Goal: Find contact information: Obtain details needed to contact an individual or organization

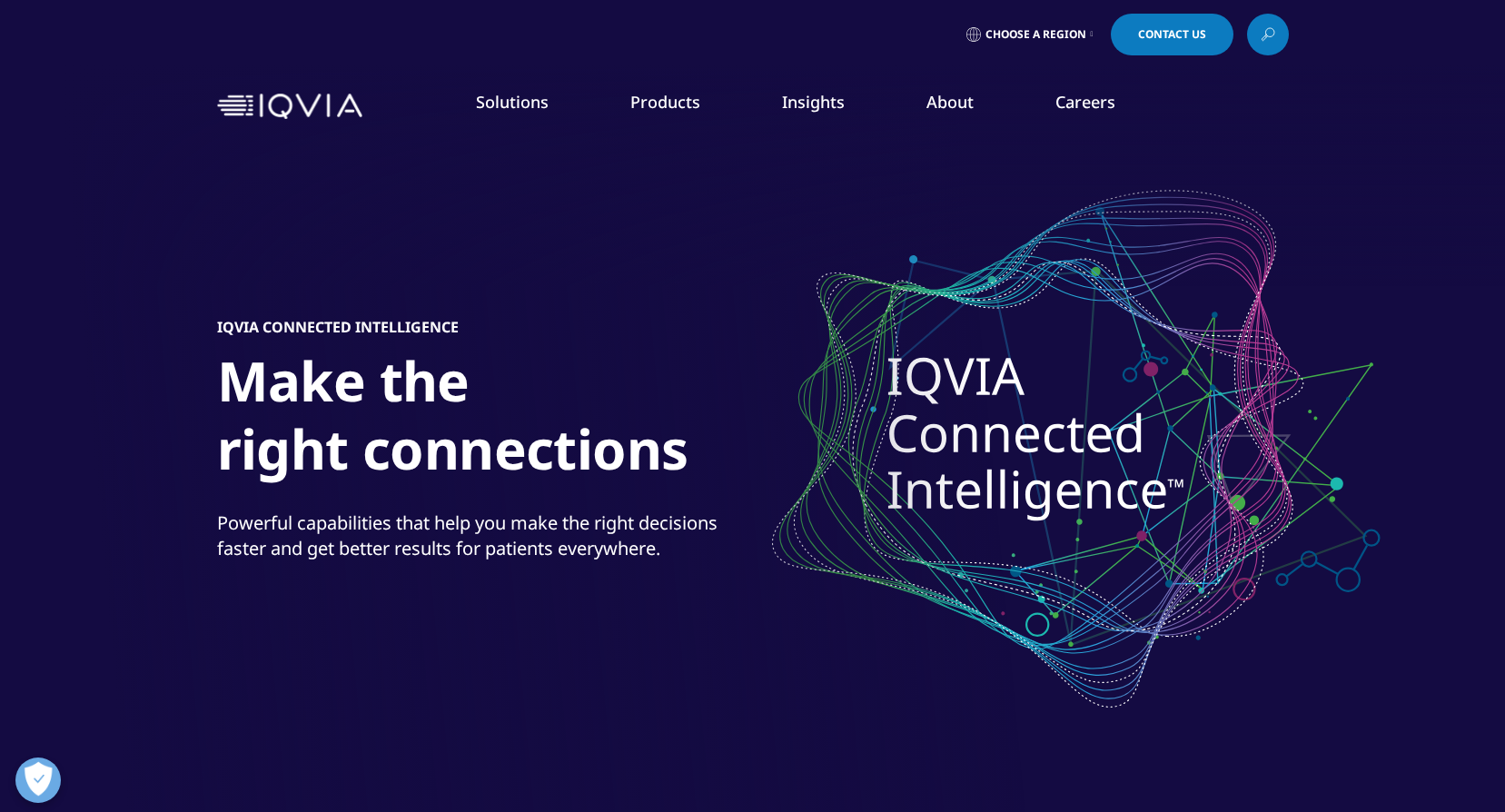
click at [1086, 39] on link "Choose a Region" at bounding box center [1029, 34] width 134 height 42
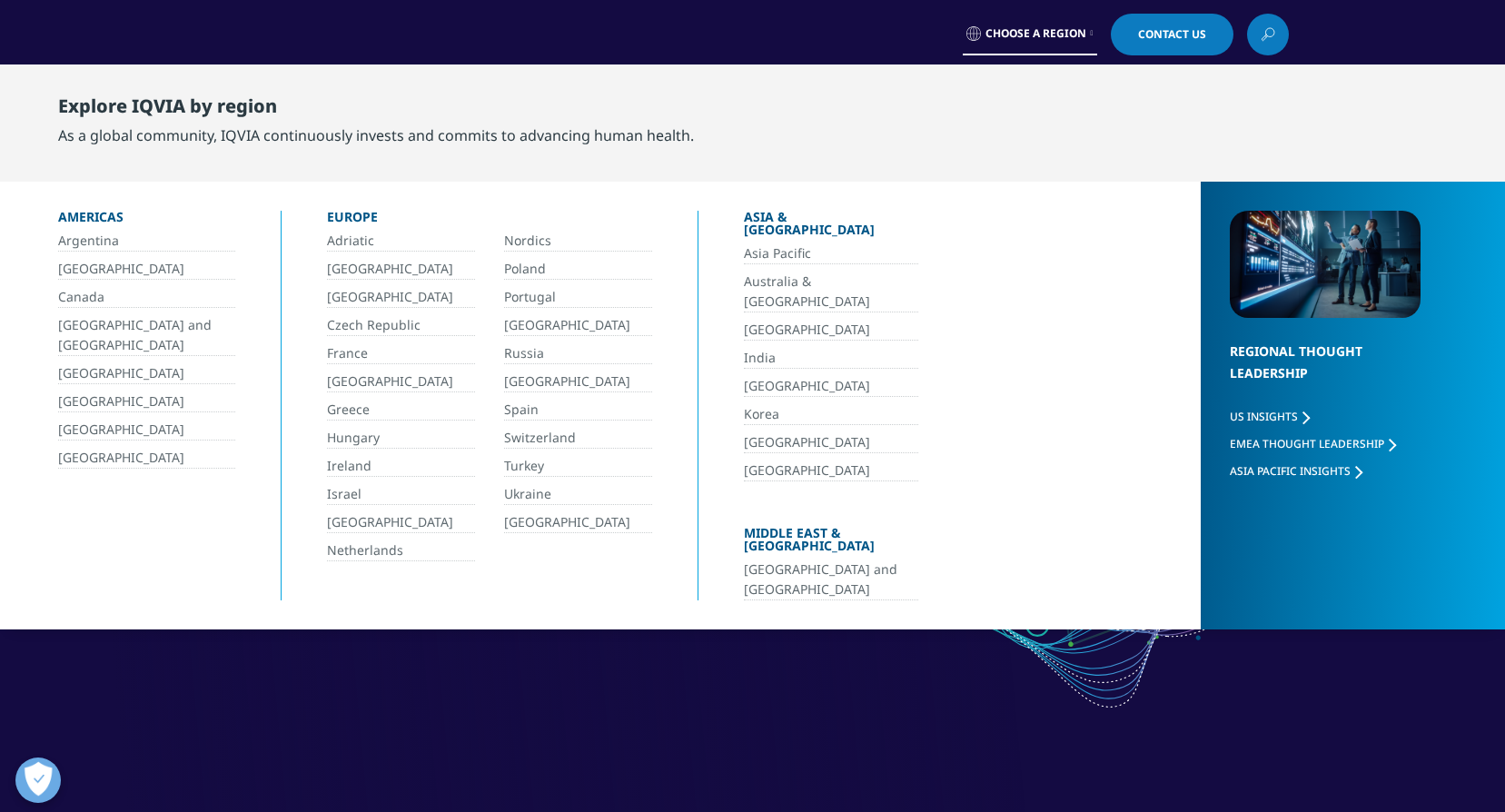
click at [359, 382] on link "[GEOGRAPHIC_DATA]" at bounding box center [400, 381] width 148 height 21
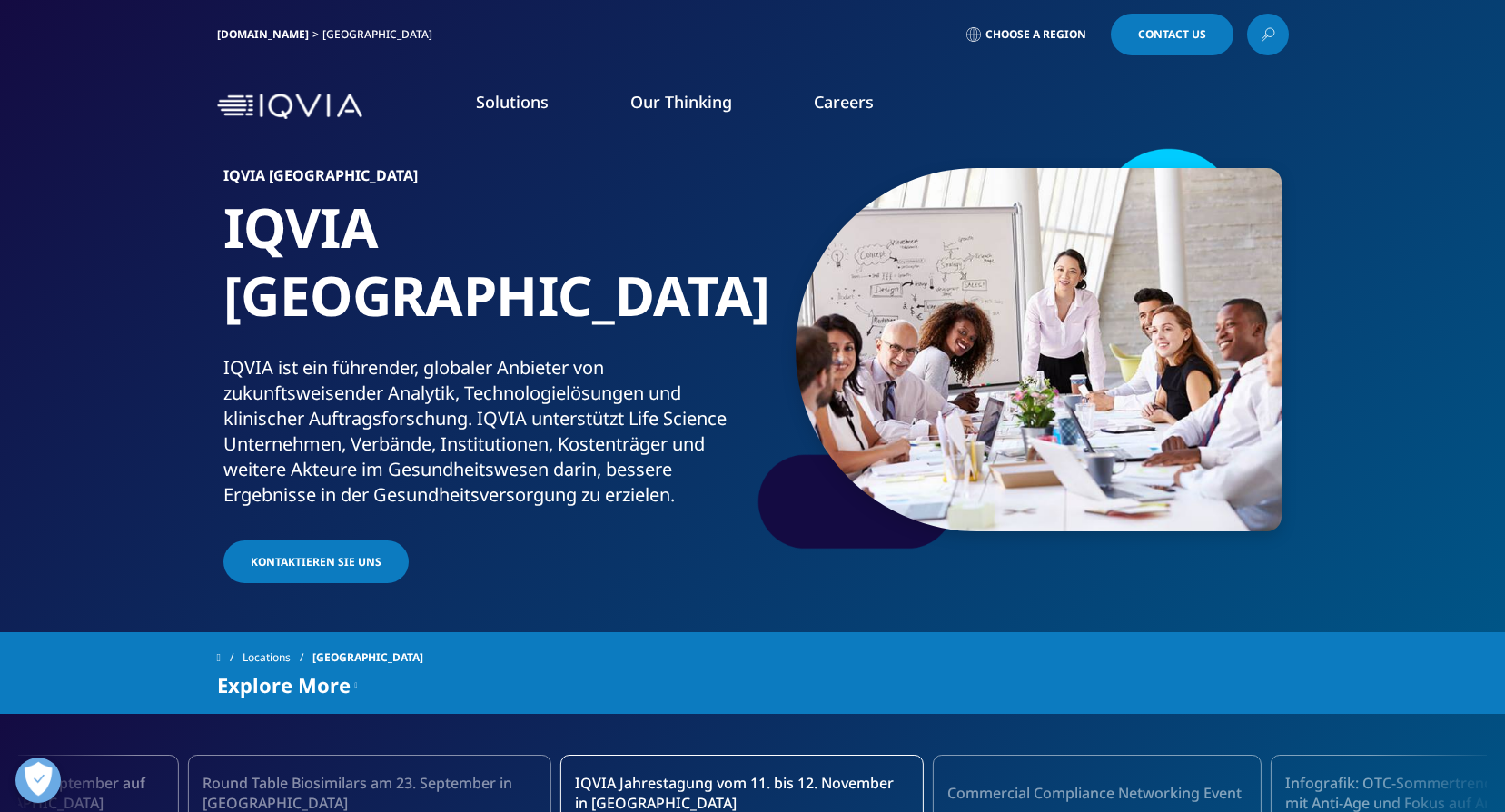
click at [1216, 38] on link "Contact Us" at bounding box center [1172, 34] width 123 height 42
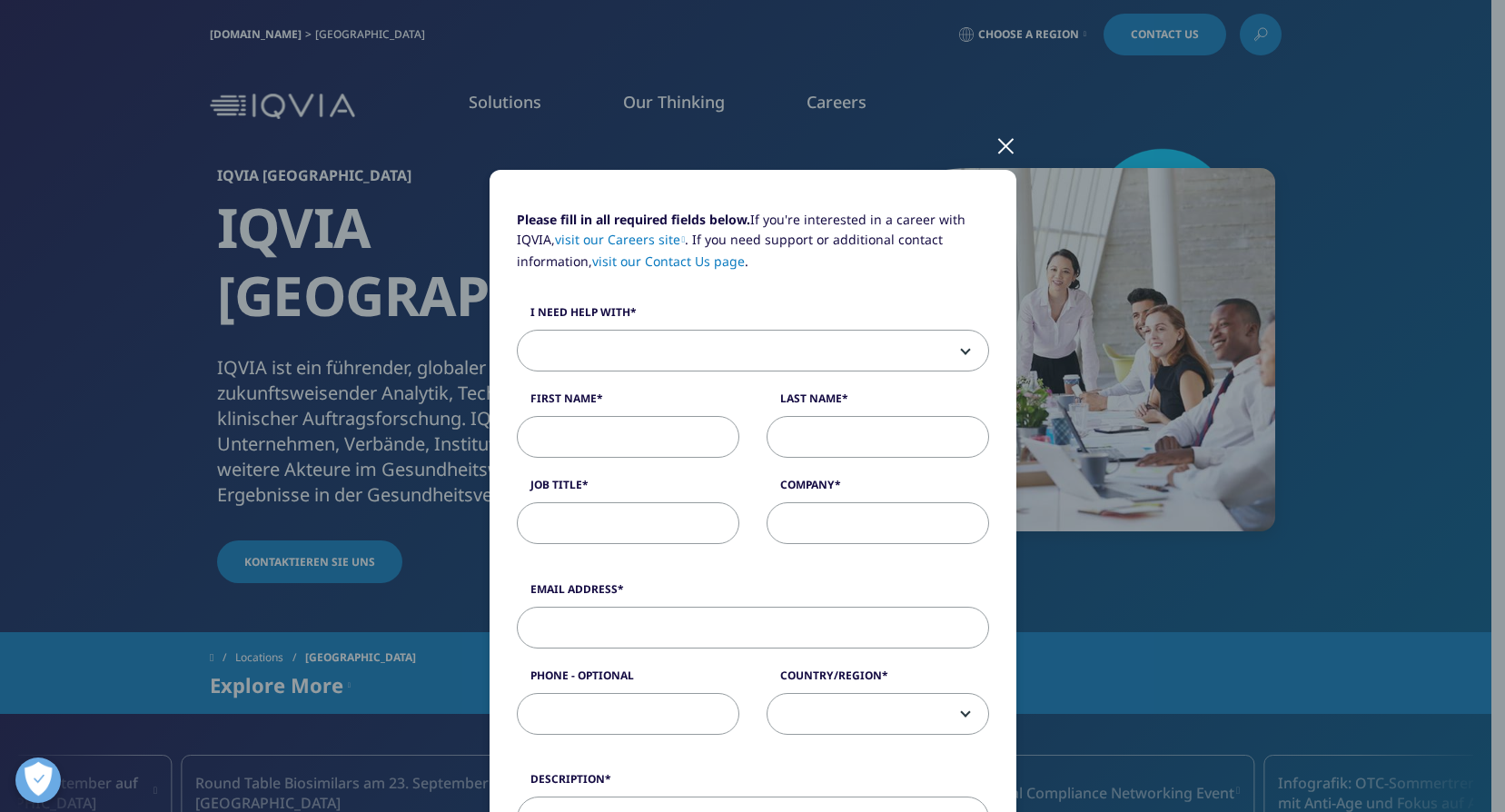
click at [1216, 38] on div "Please fill in all required fields below. If you're interested in a career with…" at bounding box center [752, 754] width 1072 height 1510
click at [1341, 148] on div "Please fill in all required fields below. If you're interested in a career with…" at bounding box center [752, 406] width 1505 height 812
click at [1002, 150] on div at bounding box center [1006, 144] width 21 height 50
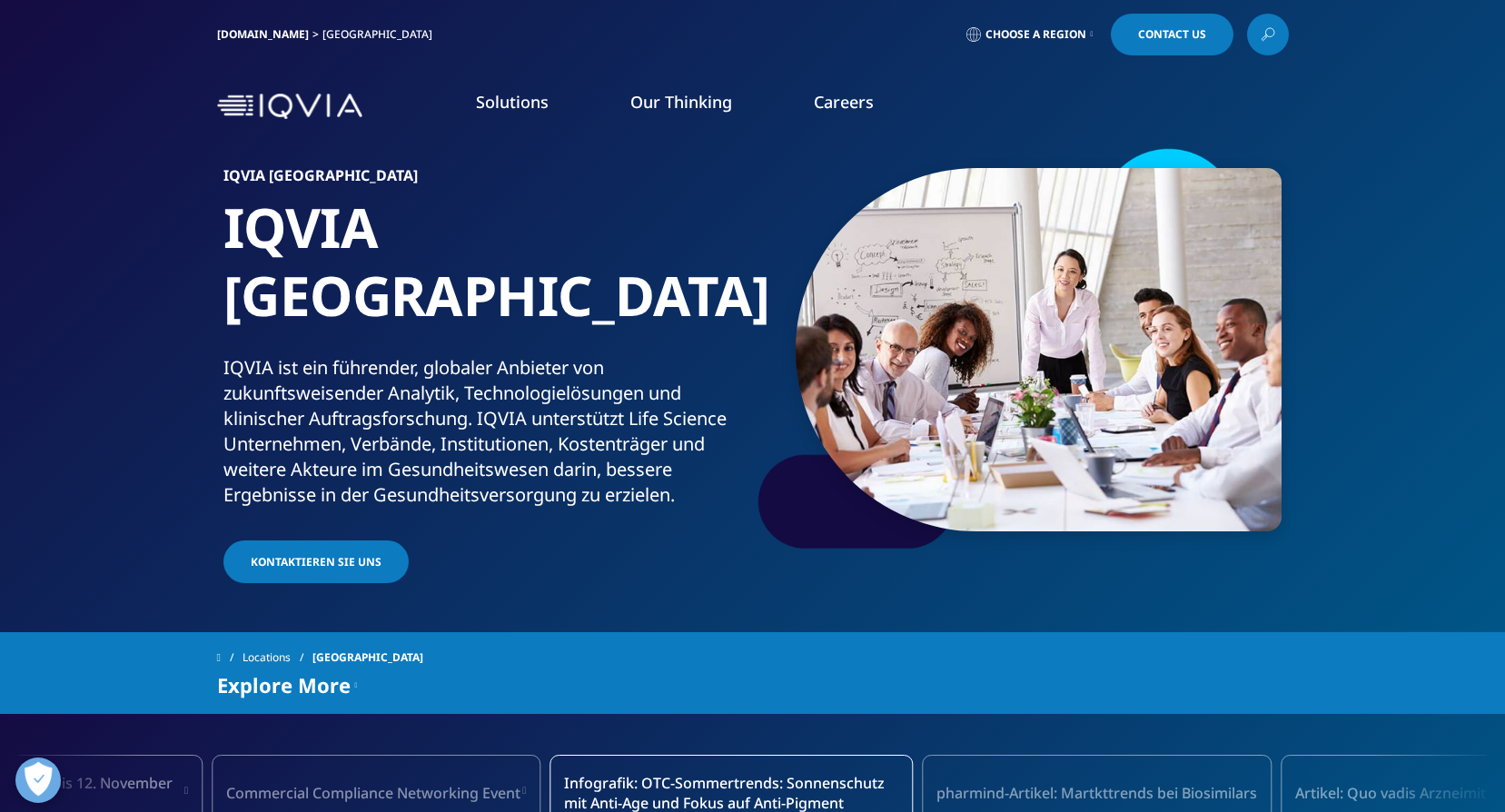
scroll to position [91, 0]
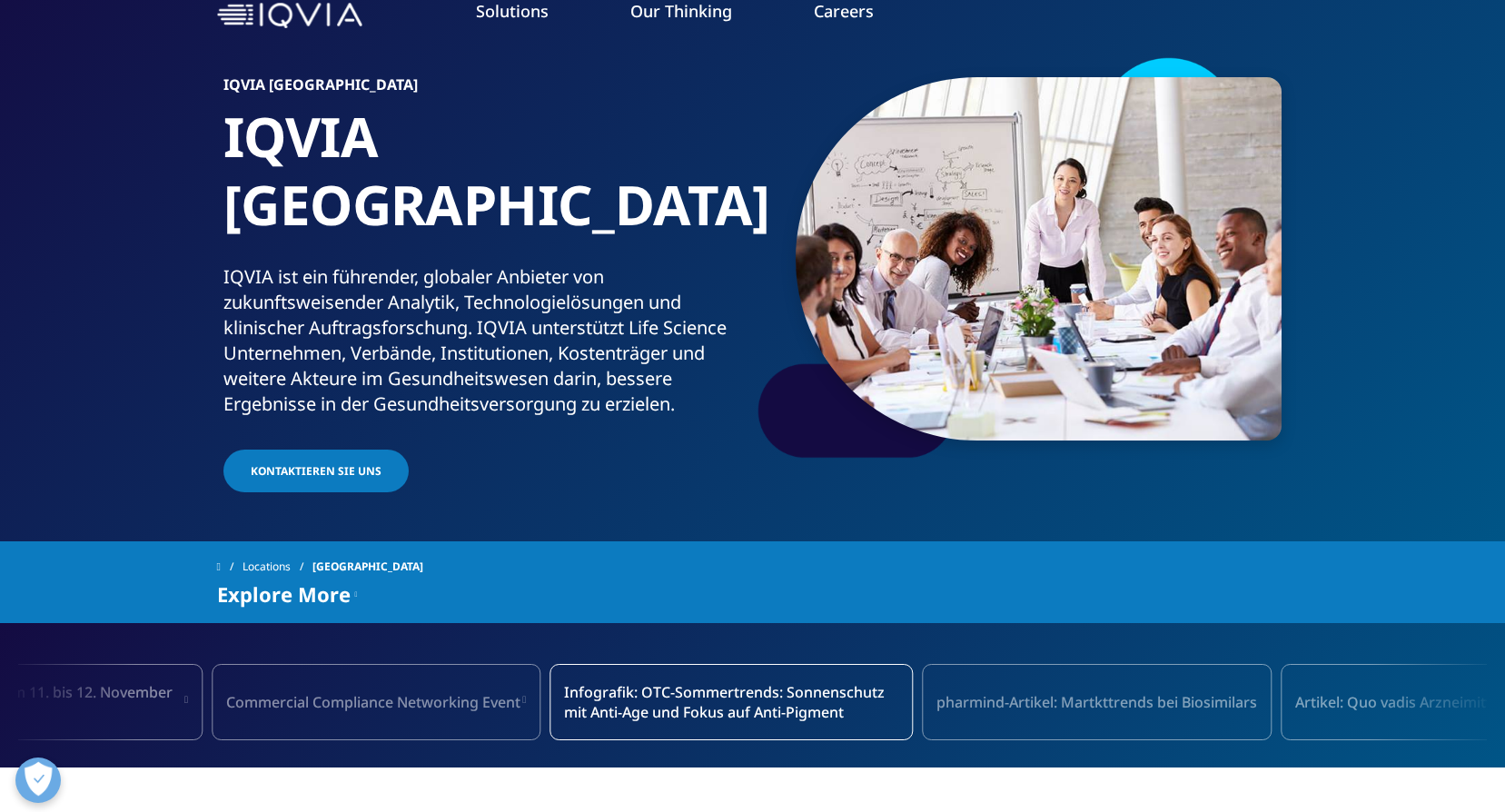
click at [350, 583] on div "Explore More" at bounding box center [287, 593] width 141 height 22
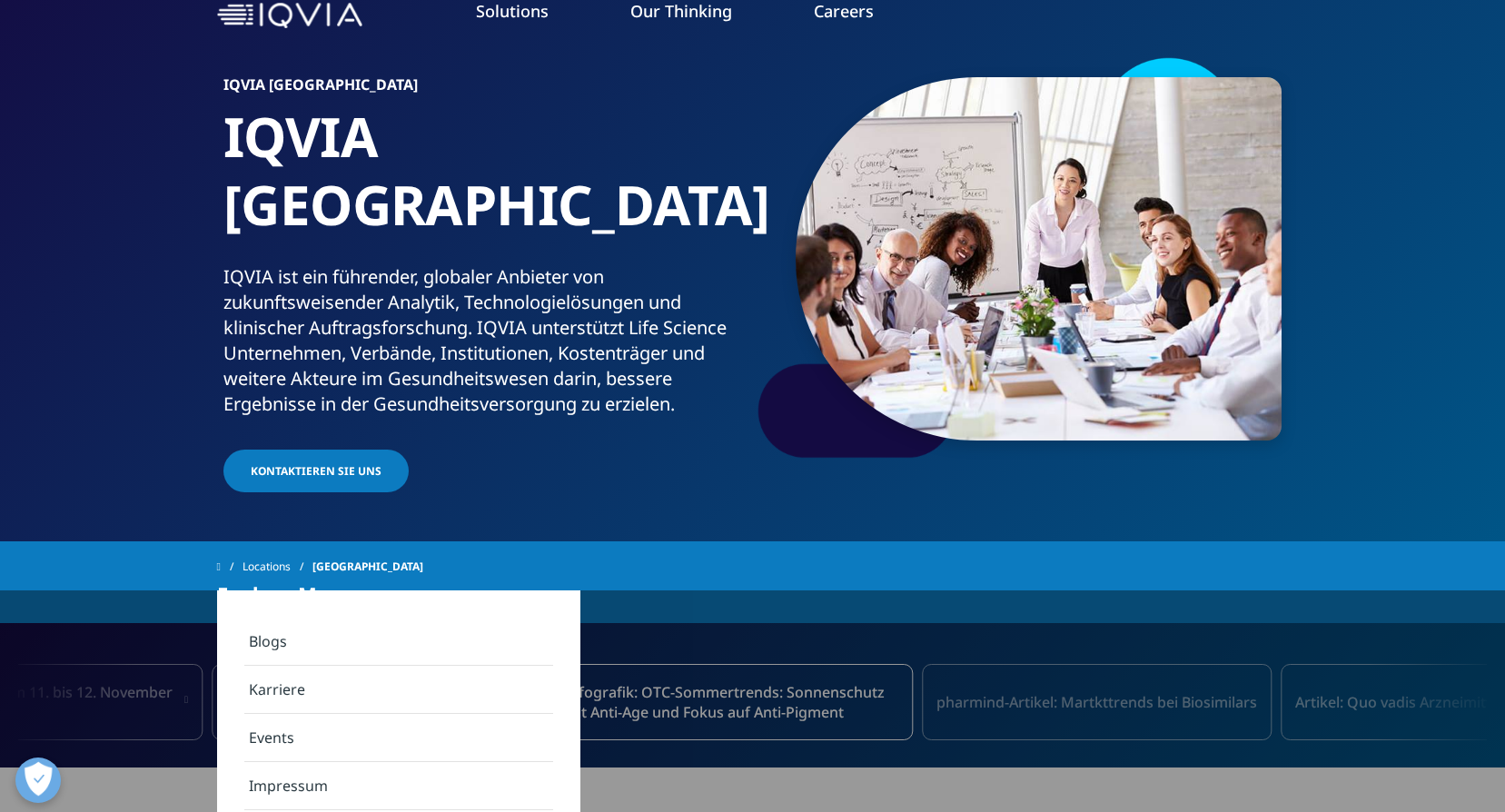
scroll to position [181, 0]
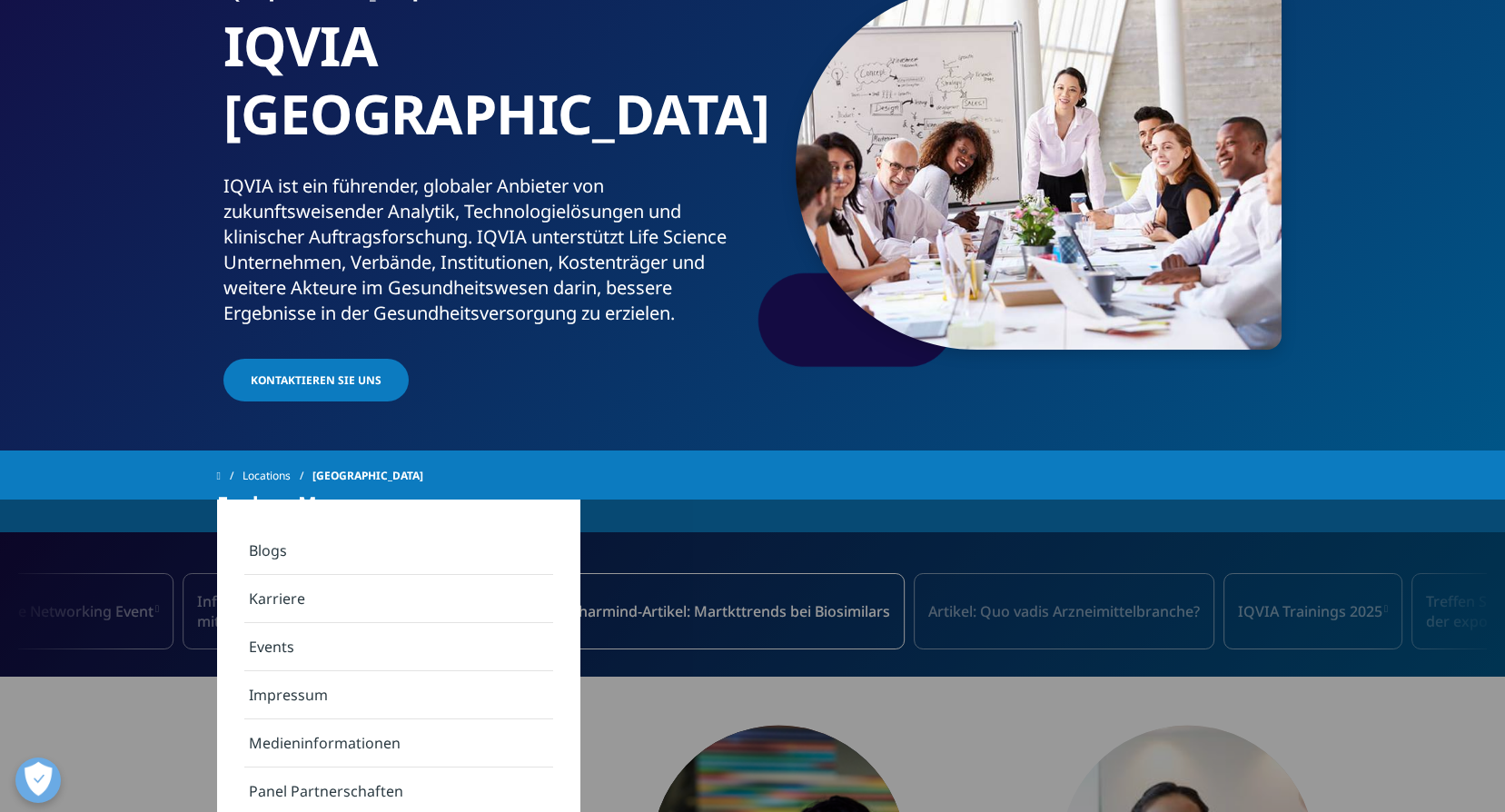
click at [337, 372] on span "Kontaktieren Sie uns" at bounding box center [315, 380] width 130 height 15
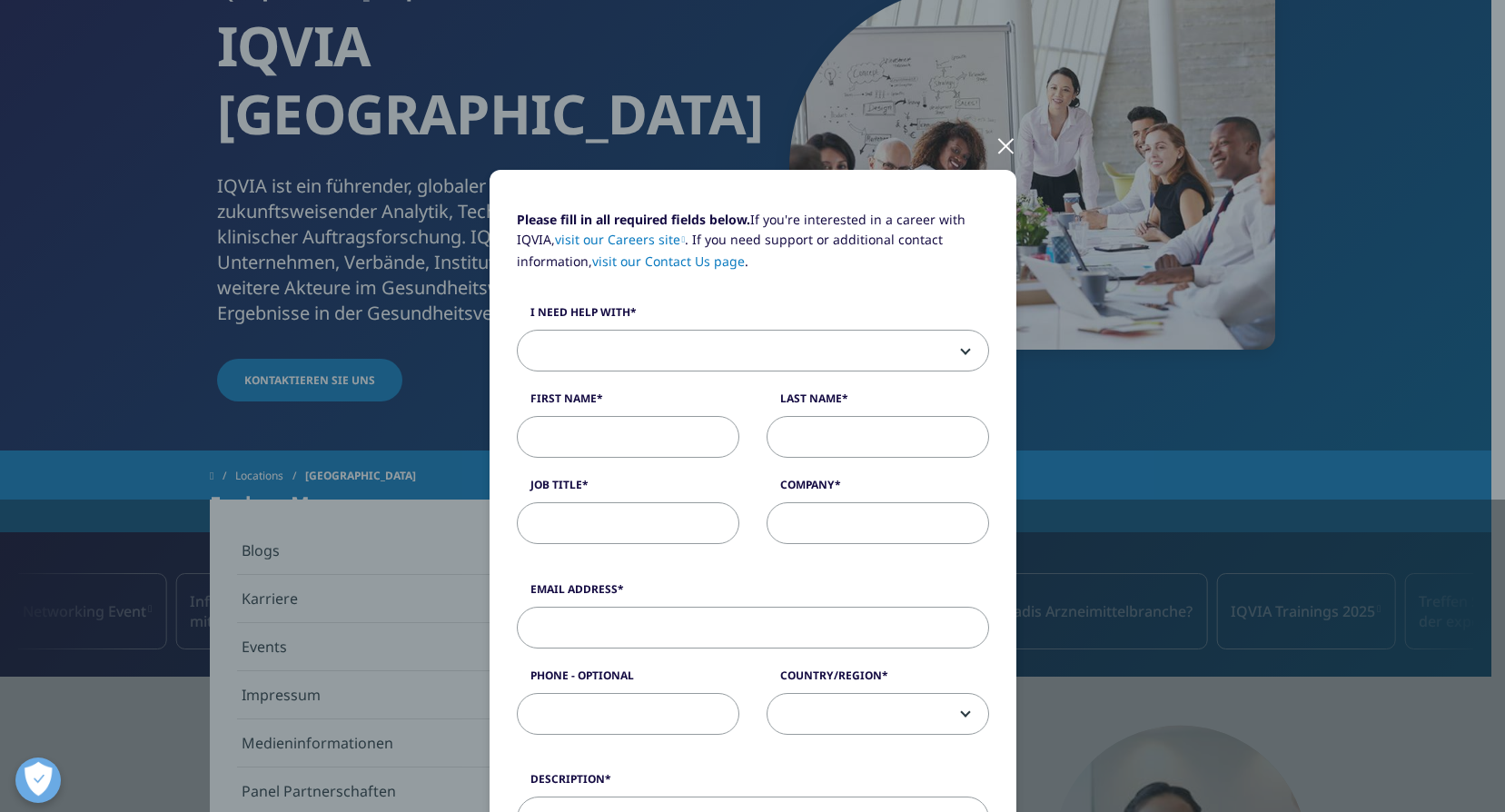
click at [965, 352] on span at bounding box center [752, 351] width 470 height 42
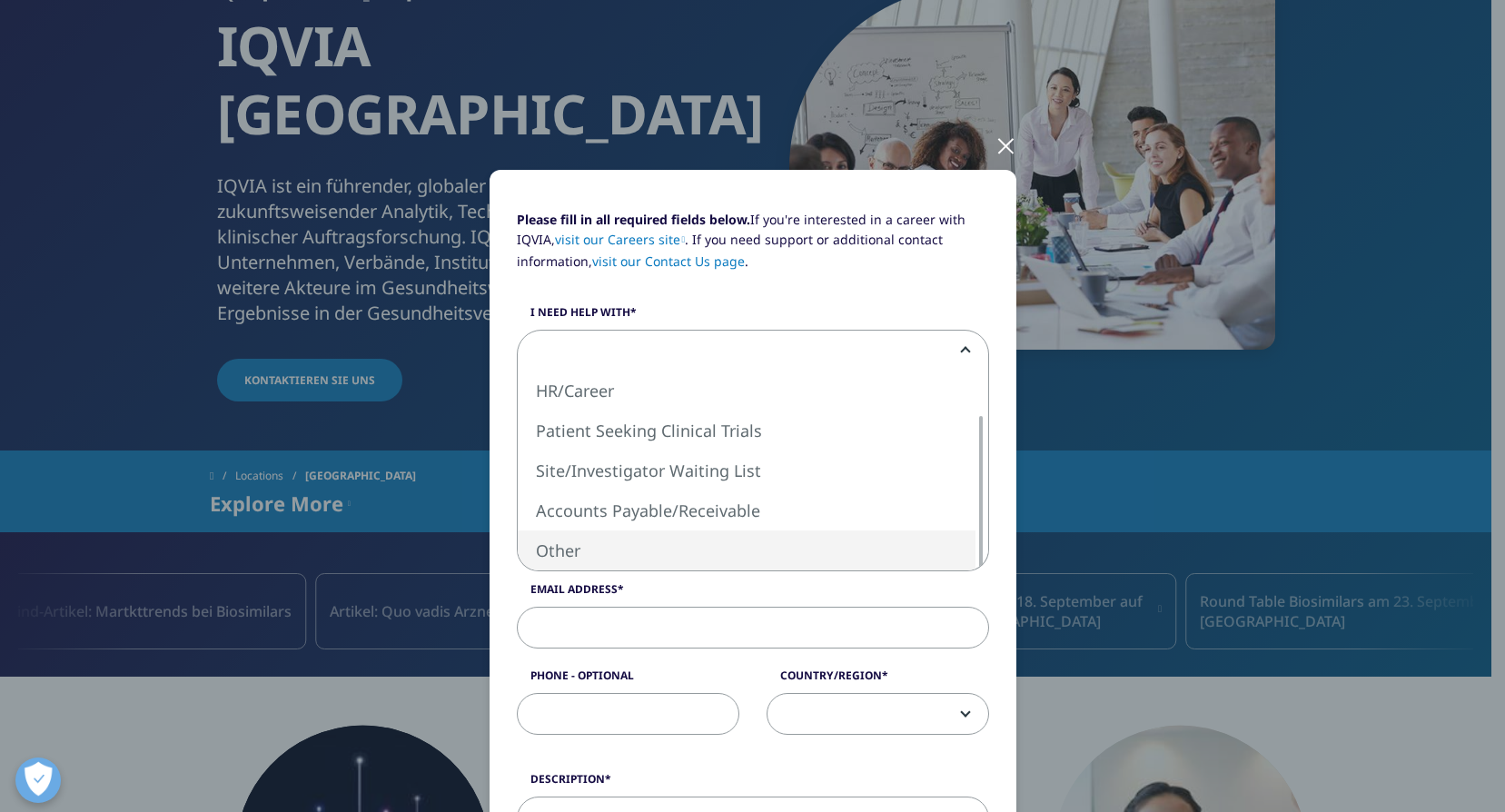
scroll to position [0, 0]
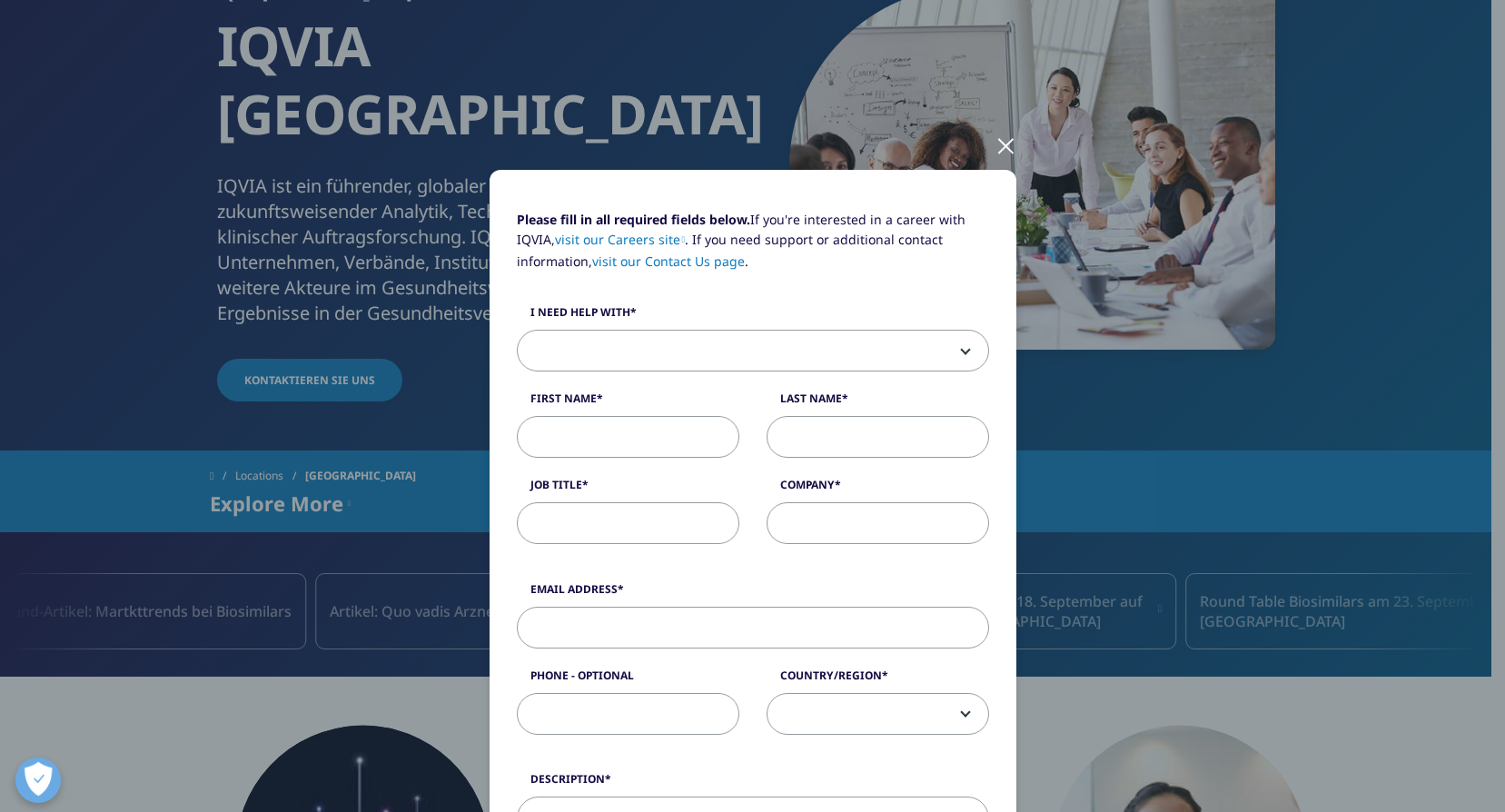
click at [1003, 145] on div at bounding box center [1006, 144] width 21 height 50
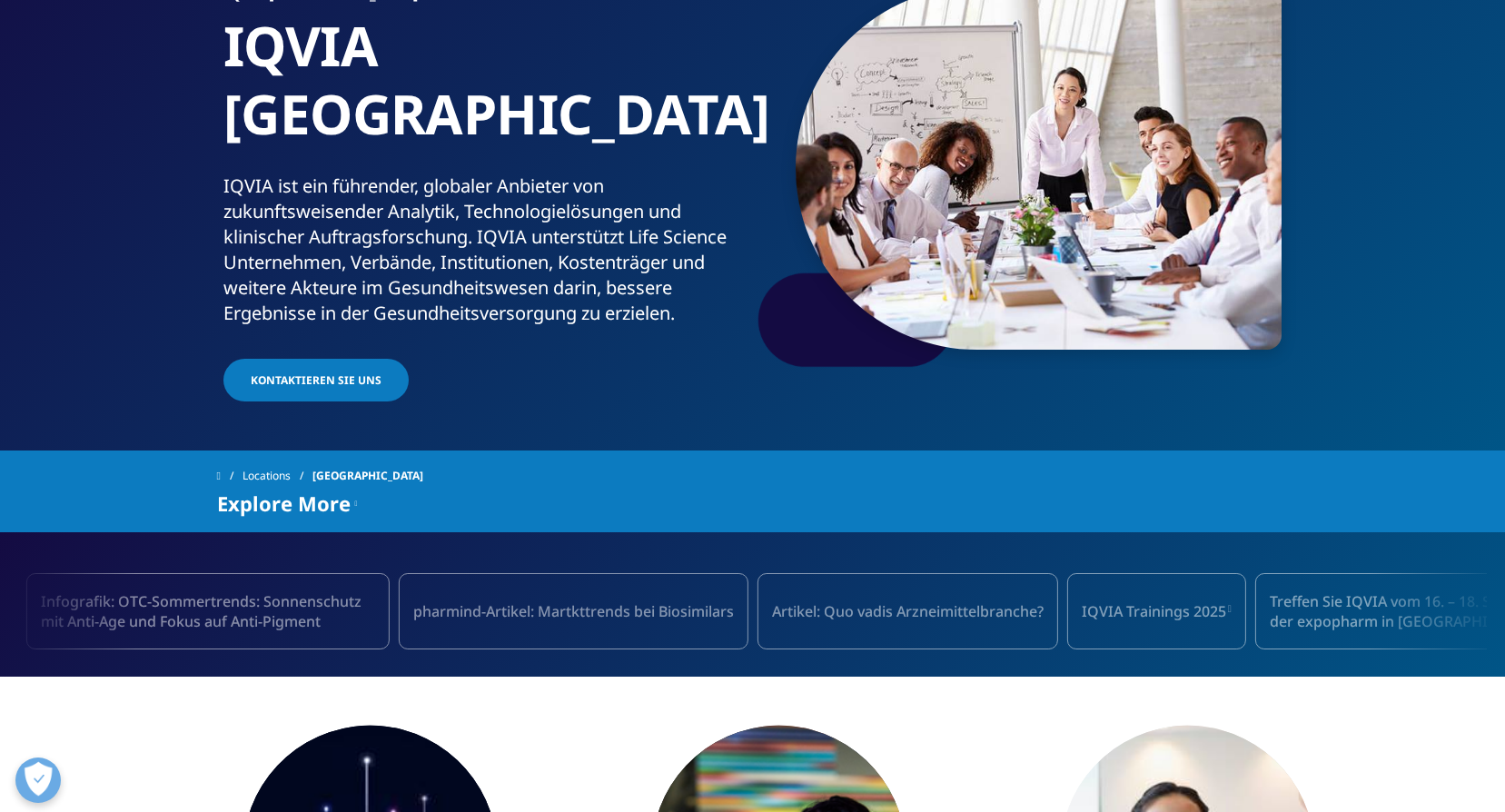
click at [1483, 582] on div "Artikel: Quo vadis Arzneimittelbranche? IQVIA Trainings 2025 Treffen Sie IQVIA …" at bounding box center [752, 611] width 1468 height 112
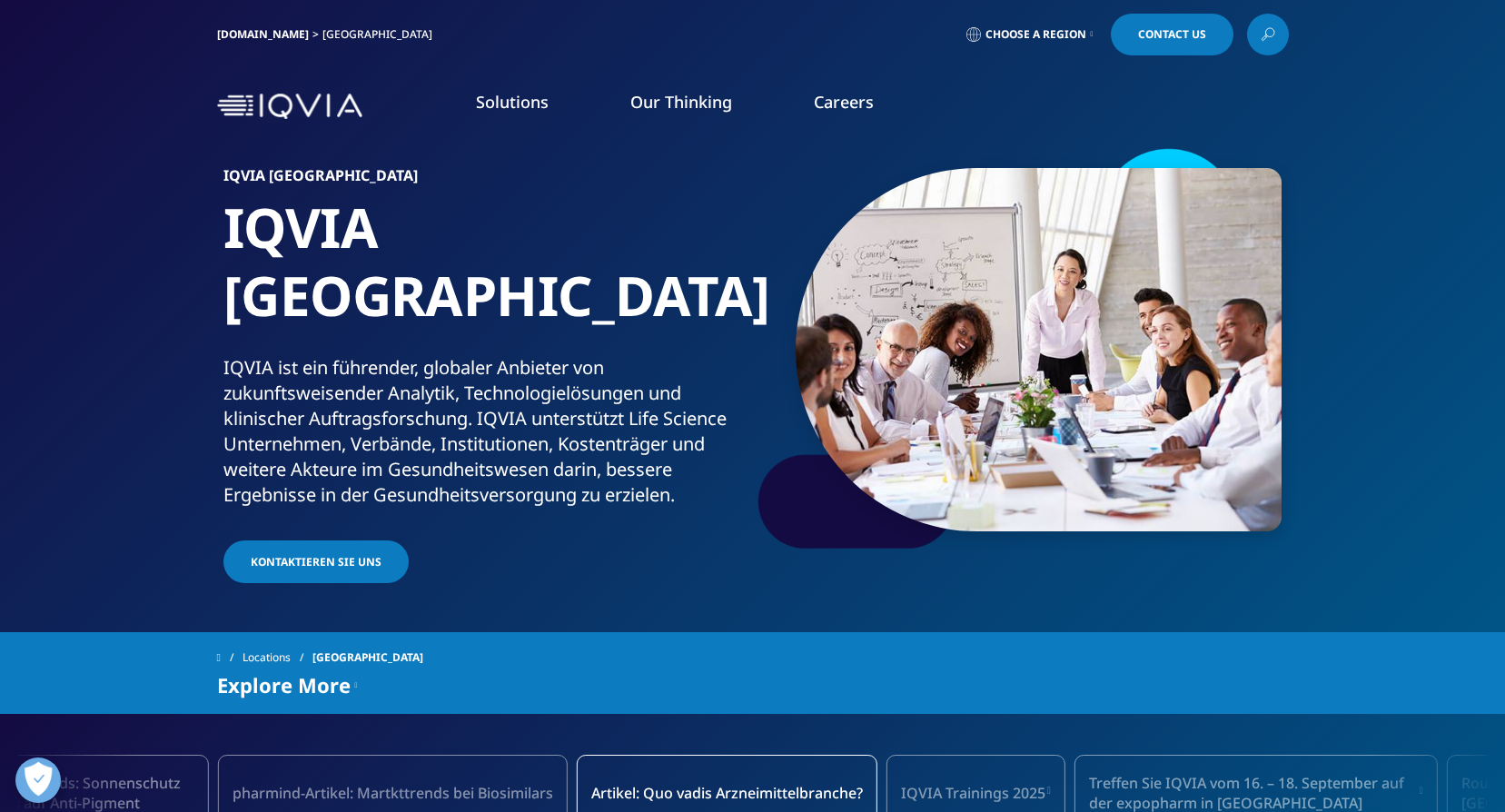
click at [147, 349] on link "Technologies" at bounding box center [141, 347] width 91 height 20
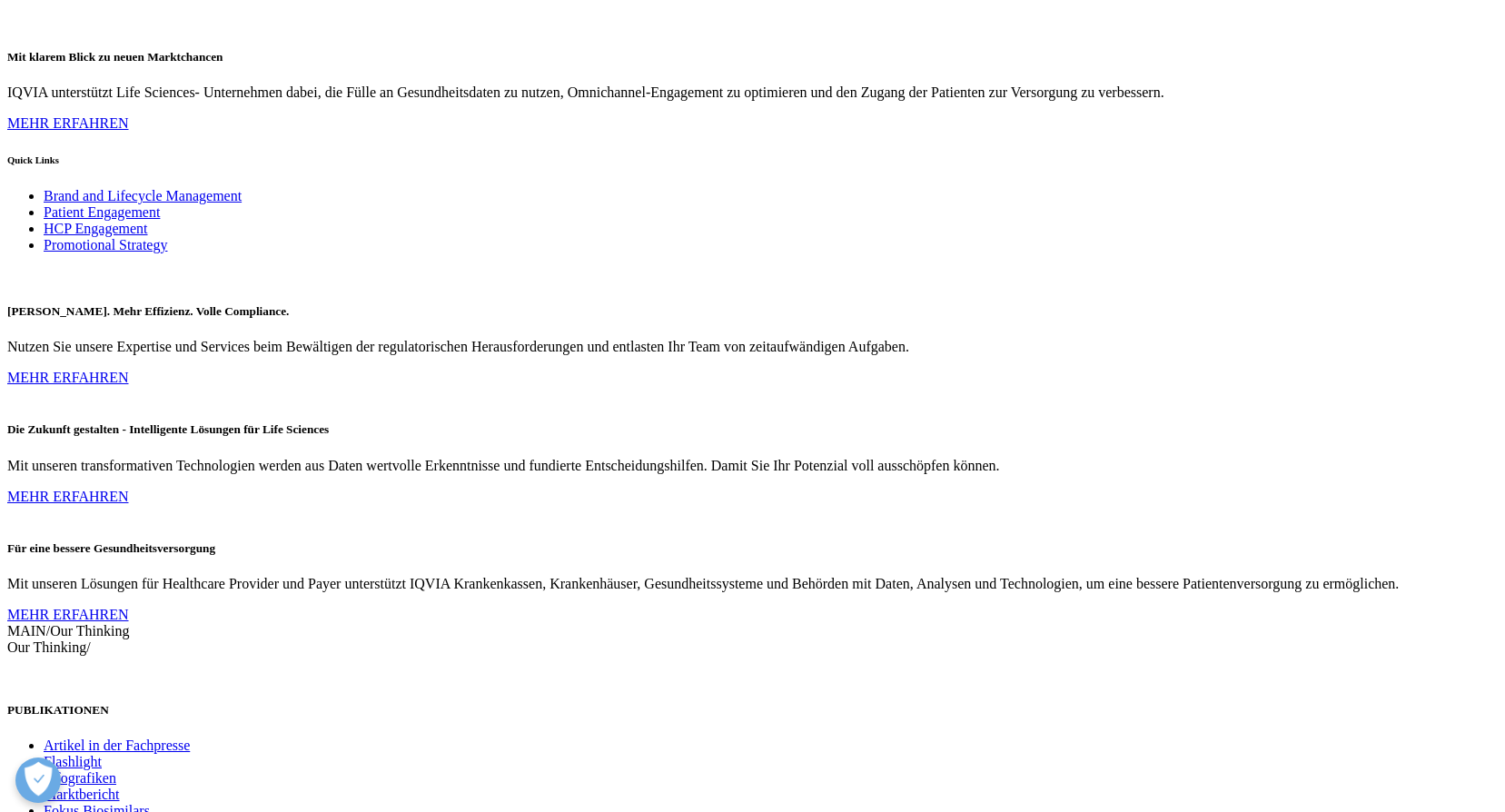
scroll to position [2816, 0]
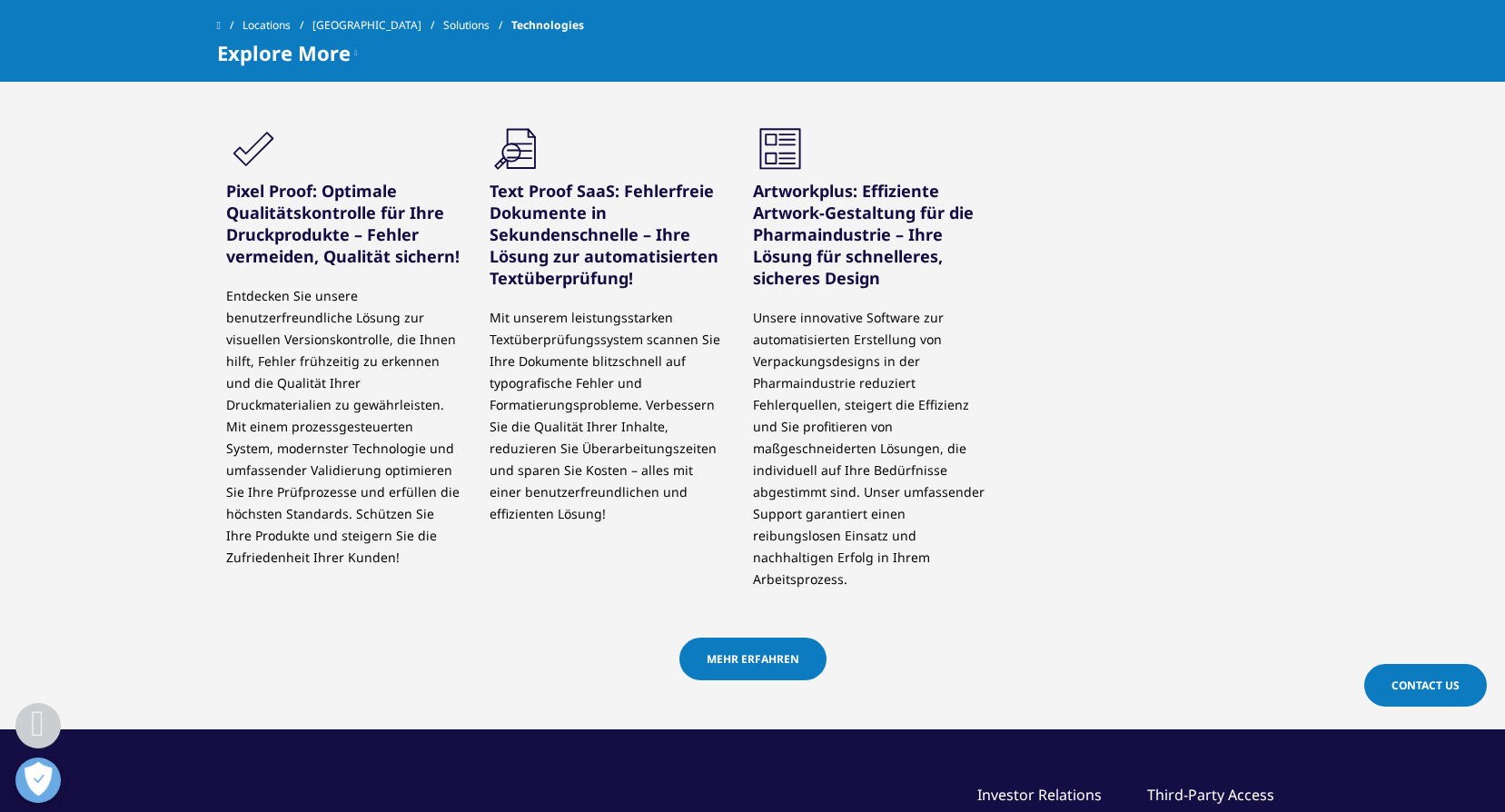
click at [769, 653] on link "MEHR ERFAHREN" at bounding box center [752, 658] width 147 height 42
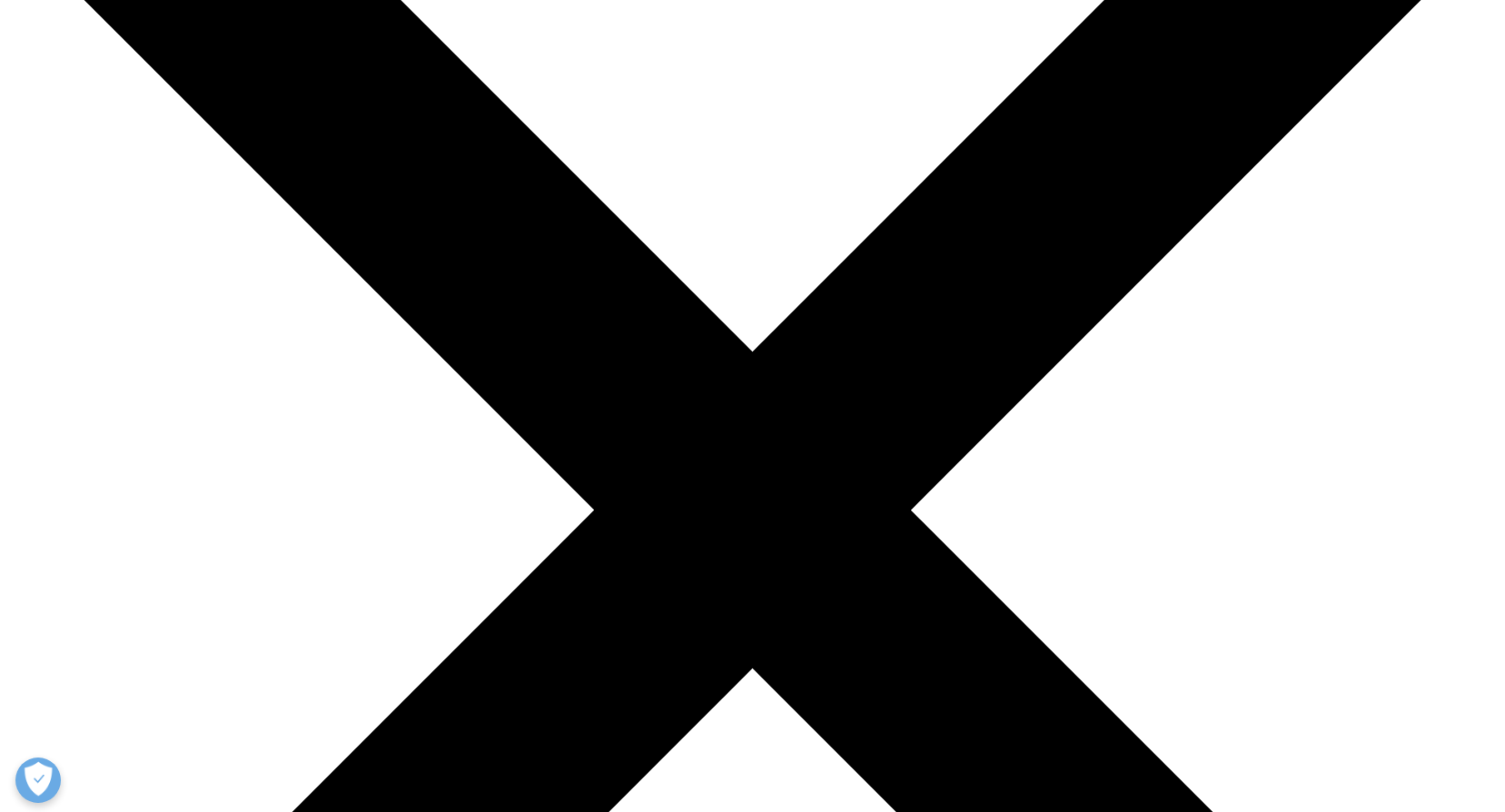
scroll to position [273, 0]
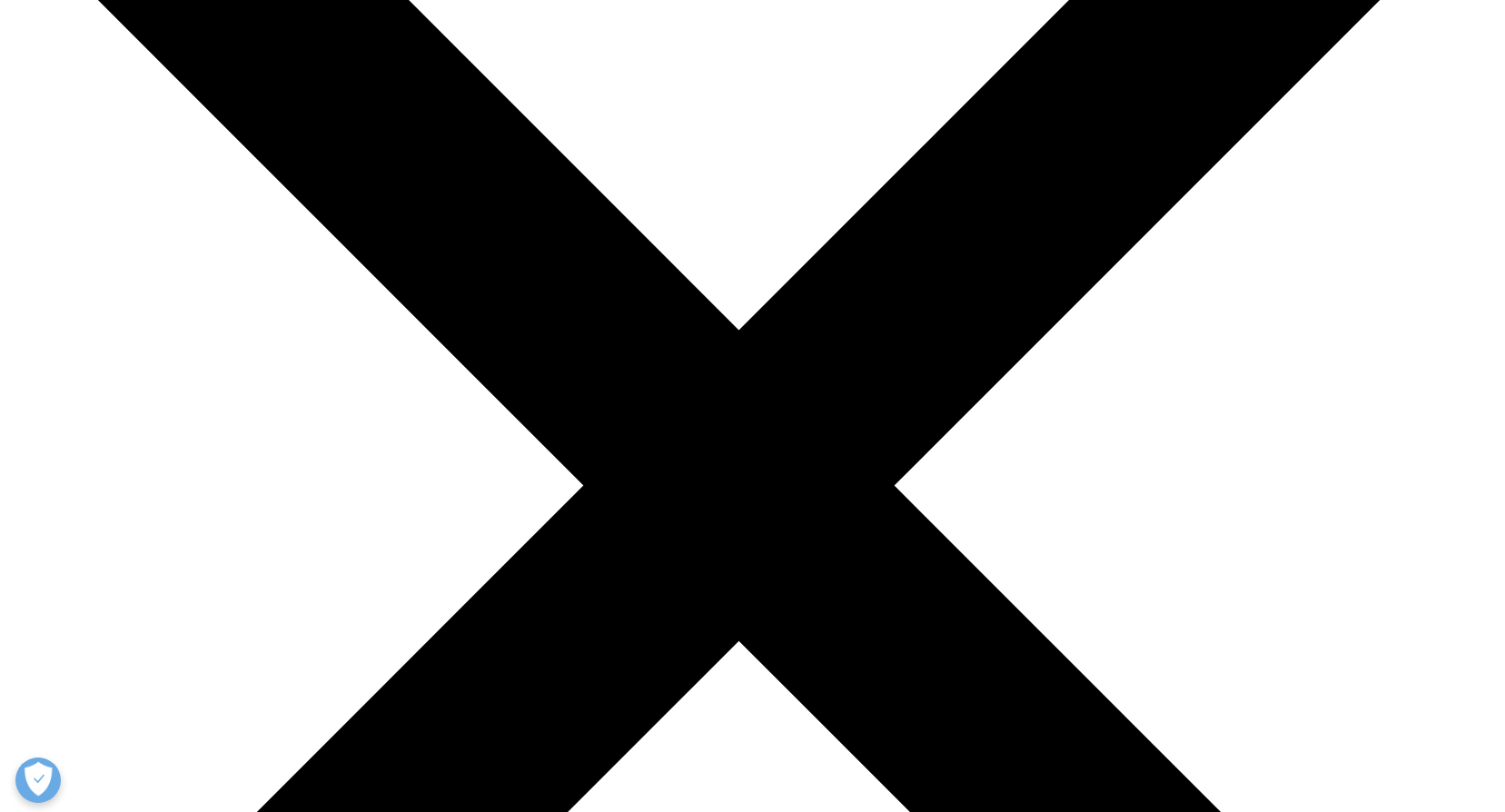
scroll to position [0, 0]
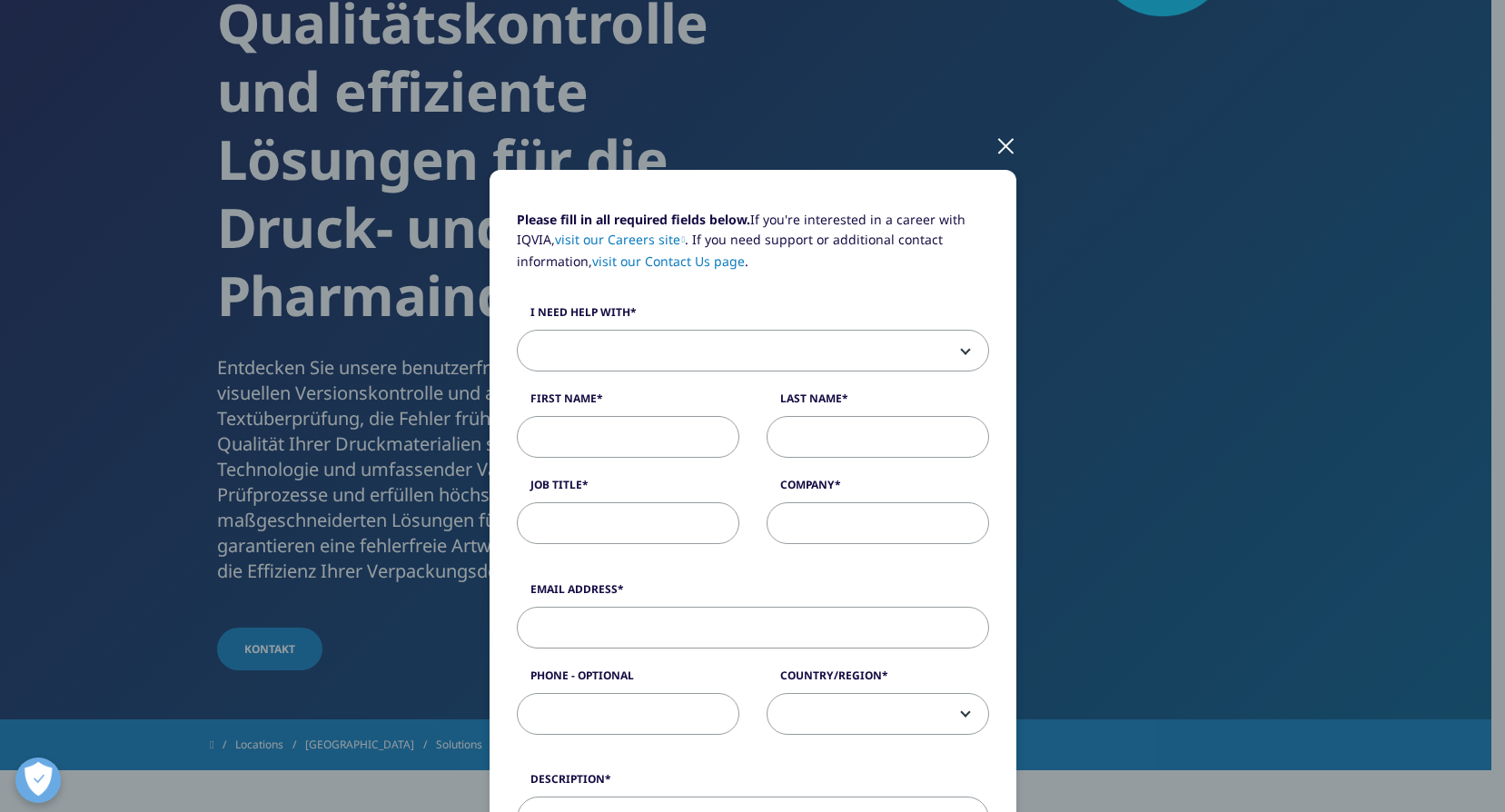
click at [995, 145] on div at bounding box center [1006, 144] width 21 height 50
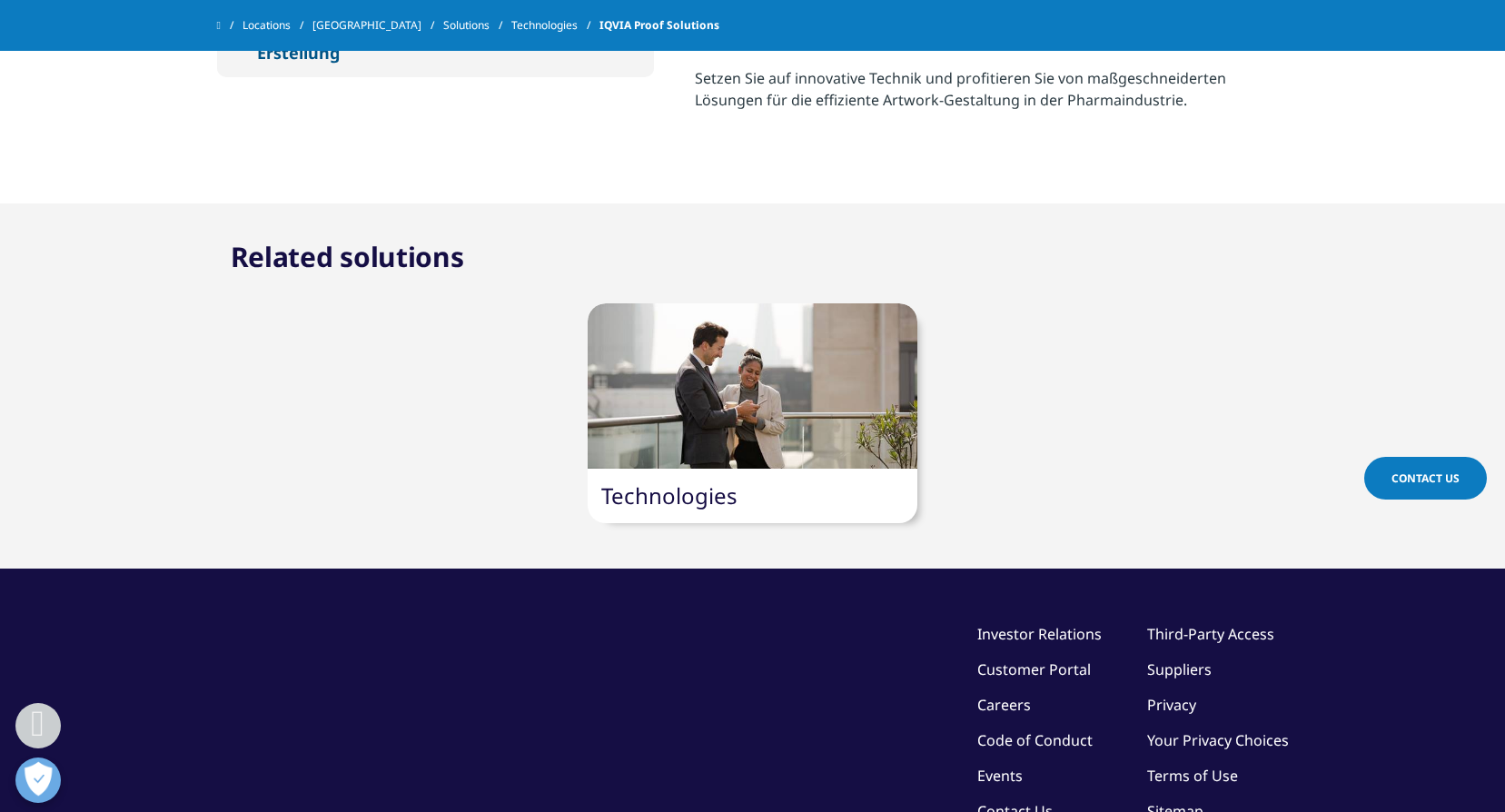
scroll to position [2540, 0]
